Goal: Task Accomplishment & Management: Manage account settings

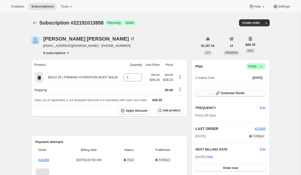
click at [230, 93] on span "Customer Portal" at bounding box center [232, 93] width 23 height 4
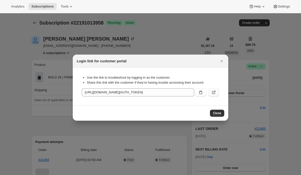
click at [214, 92] on icon ":rc0:" at bounding box center [213, 92] width 5 height 5
click at [218, 113] on span "Close" at bounding box center [217, 113] width 8 height 4
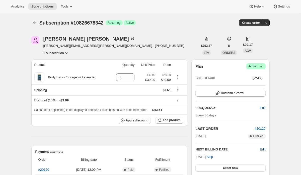
click at [262, 151] on span "Edit" at bounding box center [263, 149] width 6 height 5
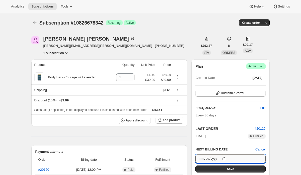
click at [227, 158] on input "[DATE]" at bounding box center [230, 159] width 70 height 9
type input "[DATE]"
click at [233, 170] on span "Save" at bounding box center [230, 169] width 7 height 4
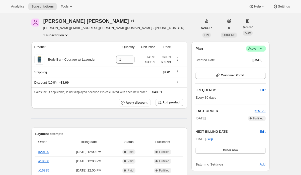
scroll to position [41, 0]
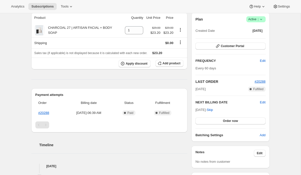
scroll to position [48, 0]
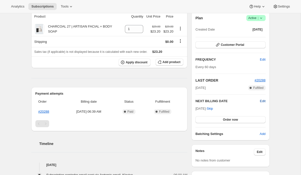
click at [262, 102] on span "Edit" at bounding box center [263, 101] width 6 height 5
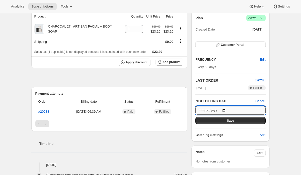
click at [226, 111] on input "2025-10-13" at bounding box center [230, 110] width 70 height 9
type input "2025-12-13"
click at [227, 119] on span "Save" at bounding box center [230, 121] width 7 height 4
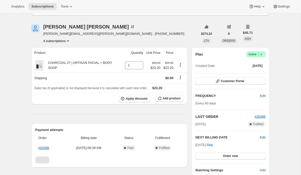
scroll to position [38, 0]
